Goal: Find specific page/section: Find specific page/section

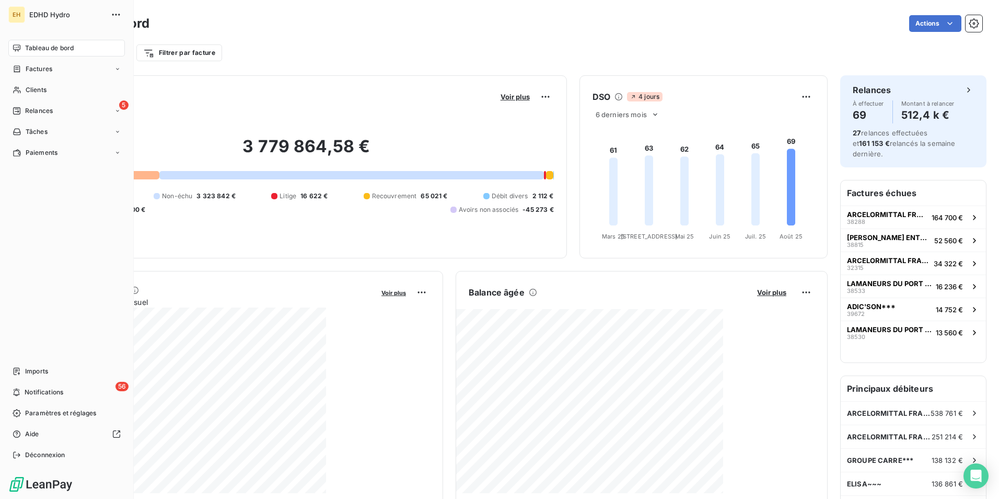
click at [70, 51] on span "Tableau de bord" at bounding box center [49, 47] width 49 height 9
click at [39, 95] on div "Clients" at bounding box center [66, 90] width 117 height 17
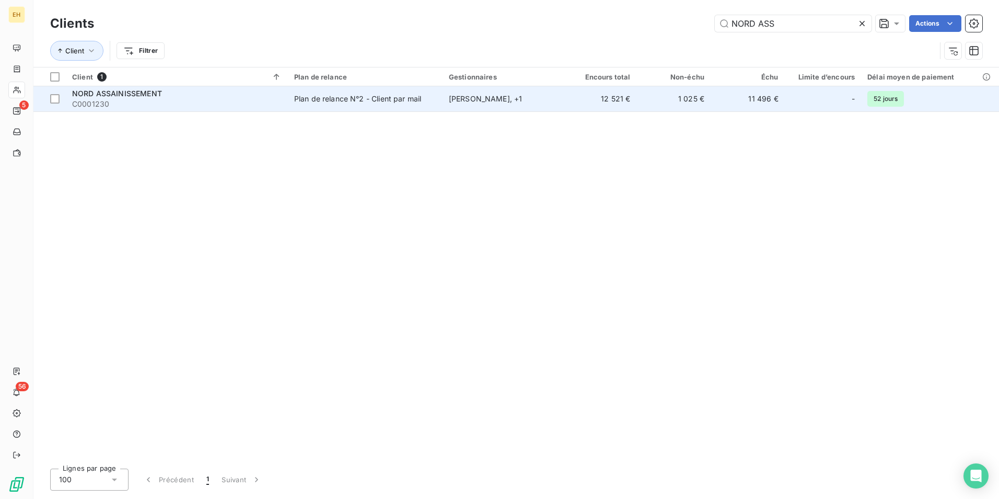
type input "NORD ASS"
click at [505, 105] on td "[PERSON_NAME] , + 1" at bounding box center [503, 98] width 120 height 25
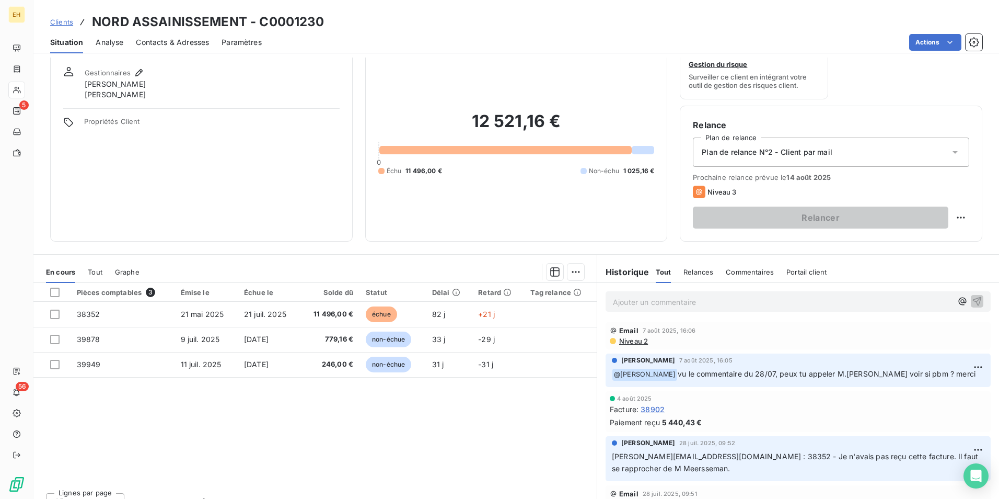
scroll to position [48, 0]
